Goal: Navigation & Orientation: Find specific page/section

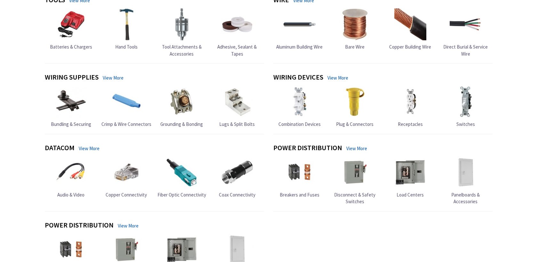
type input "[GEOGRAPHIC_DATA][US_STATE], [GEOGRAPHIC_DATA]"
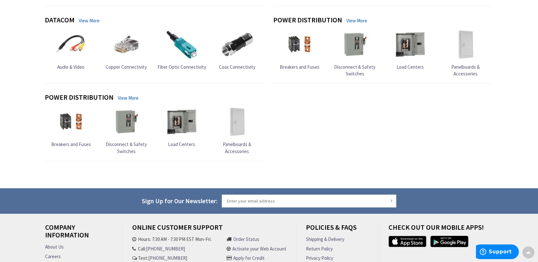
scroll to position [699, 0]
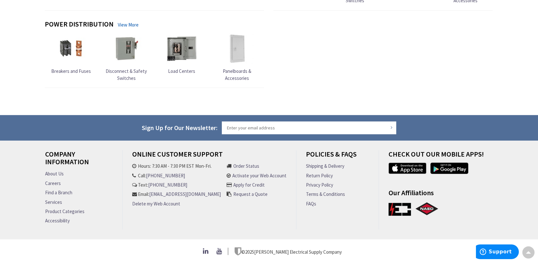
click at [57, 191] on link "Find a Branch" at bounding box center [58, 192] width 27 height 7
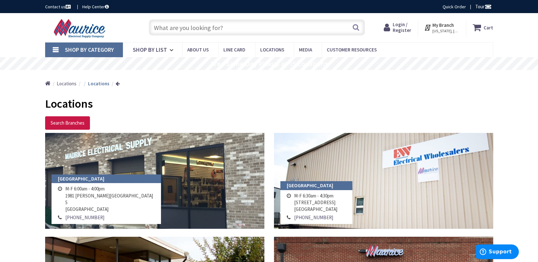
click at [83, 35] on img at bounding box center [80, 29] width 71 height 20
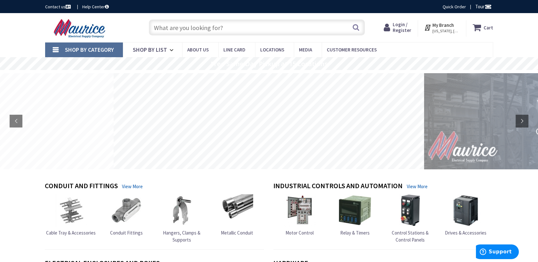
click at [277, 31] on input "text" at bounding box center [257, 28] width 216 height 16
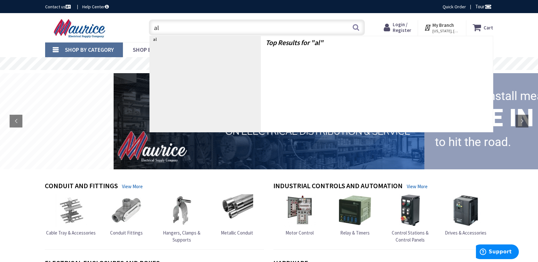
type input "all"
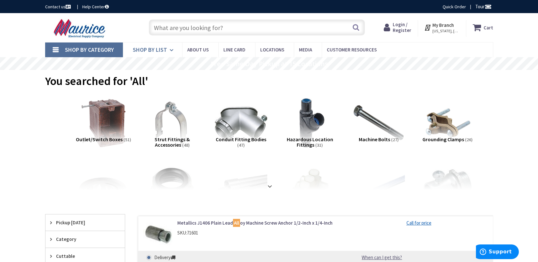
click at [159, 53] on span "Shop By List" at bounding box center [150, 49] width 34 height 7
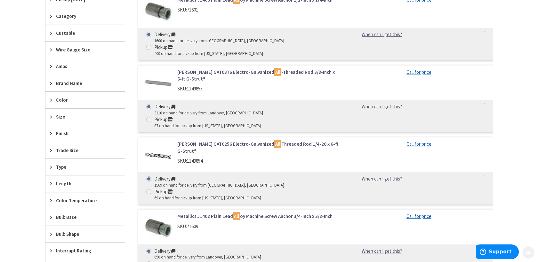
scroll to position [233, 0]
